Goal: Book appointment/travel/reservation

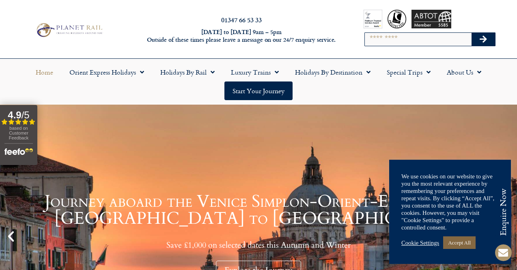
click at [458, 242] on link "Accept All" at bounding box center [459, 242] width 32 height 13
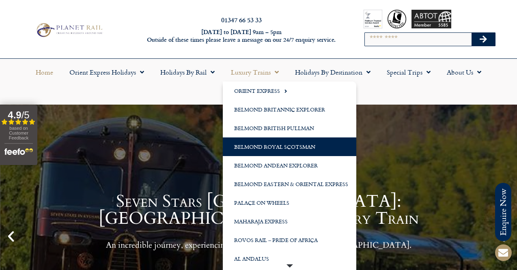
click at [251, 145] on link "Belmond Royal Scotsman" at bounding box center [289, 146] width 133 height 19
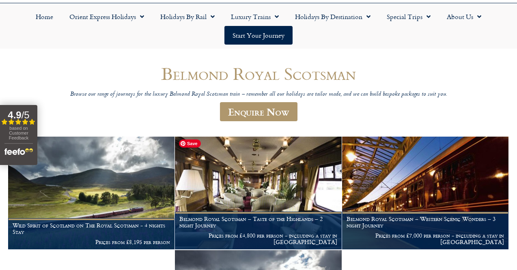
scroll to position [73, 0]
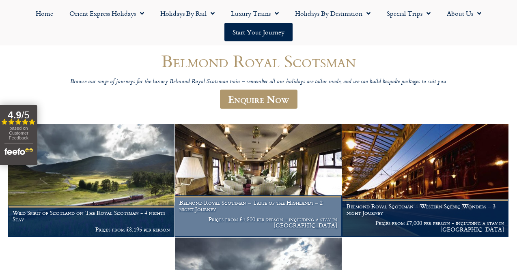
click at [237, 212] on h1 "Belmond Royal Scotsman – Taste of the Highlands – 2 night Journey" at bounding box center [257, 205] width 157 height 13
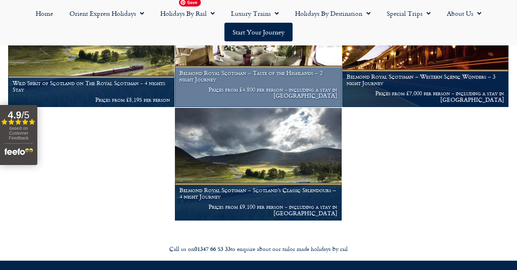
scroll to position [210, 0]
